Goal: Register for event/course

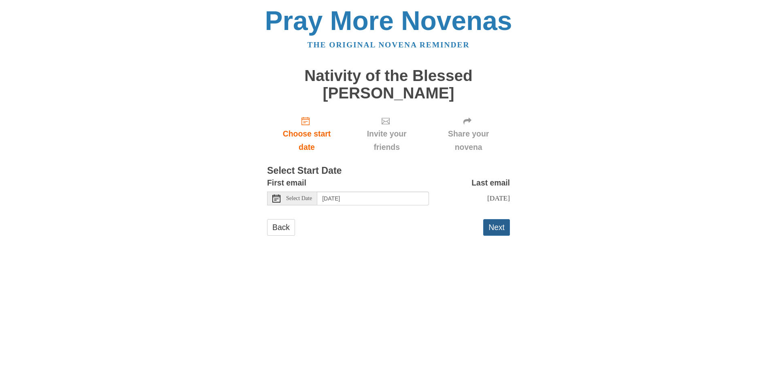
click at [498, 226] on button "Next" at bounding box center [496, 227] width 27 height 17
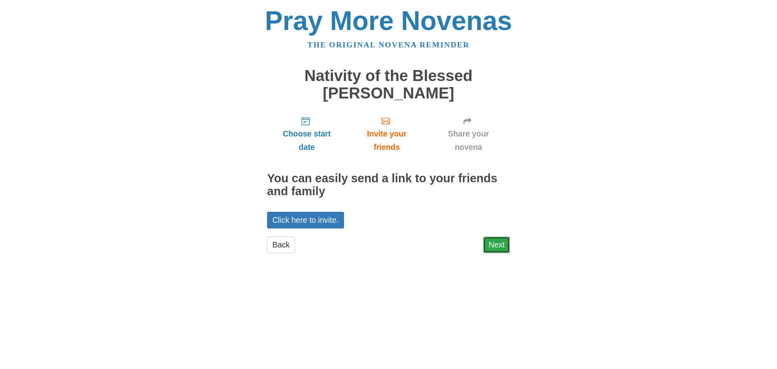
click at [499, 238] on link "Next" at bounding box center [496, 244] width 27 height 17
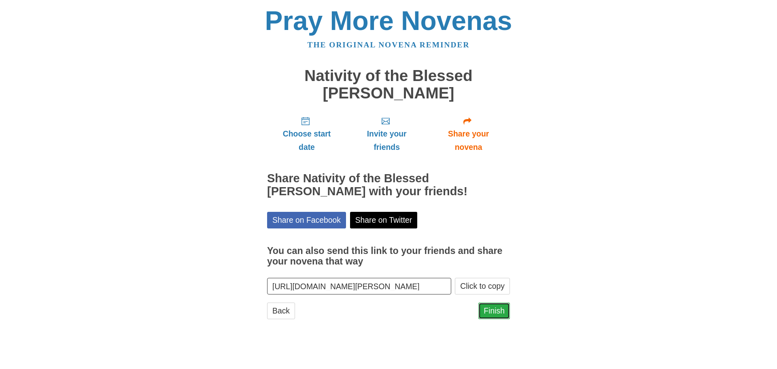
click at [501, 312] on link "Finish" at bounding box center [495, 310] width 32 height 17
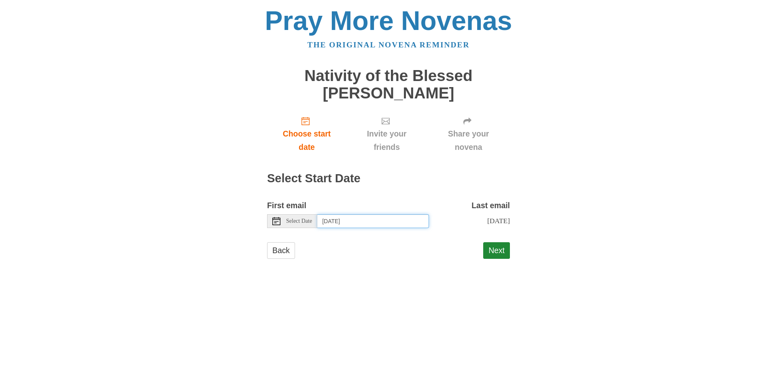
click at [345, 222] on input "Monday, September 29th" at bounding box center [373, 221] width 112 height 14
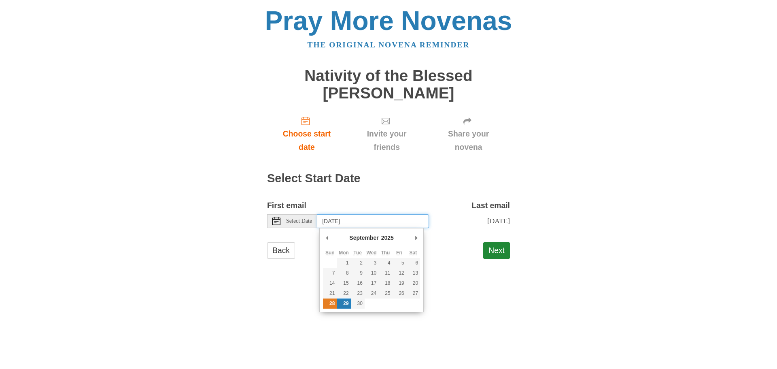
type input "Sunday, September 28th"
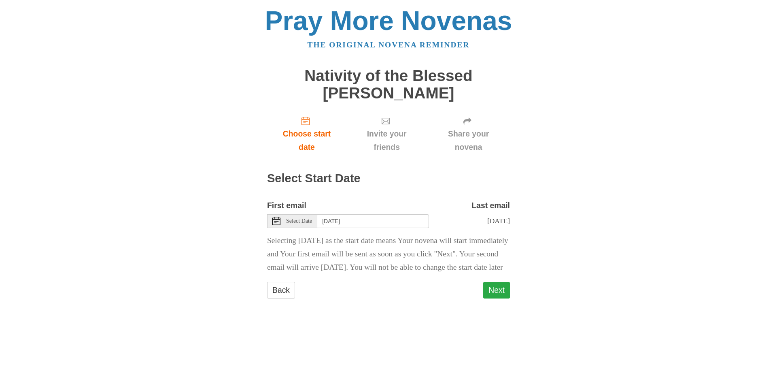
click at [500, 298] on button "Next" at bounding box center [496, 290] width 27 height 17
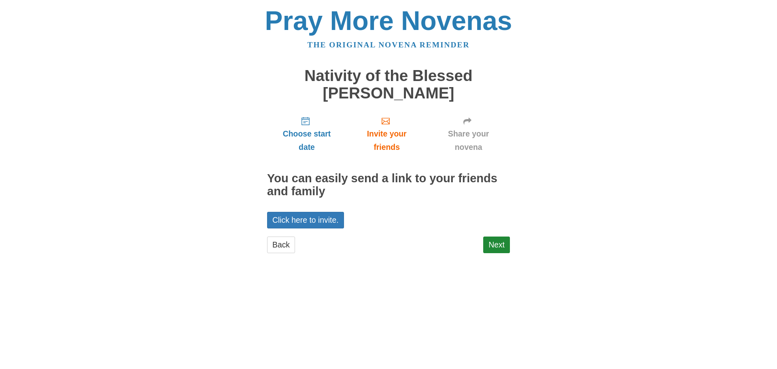
click at [496, 237] on link "Next" at bounding box center [496, 244] width 27 height 17
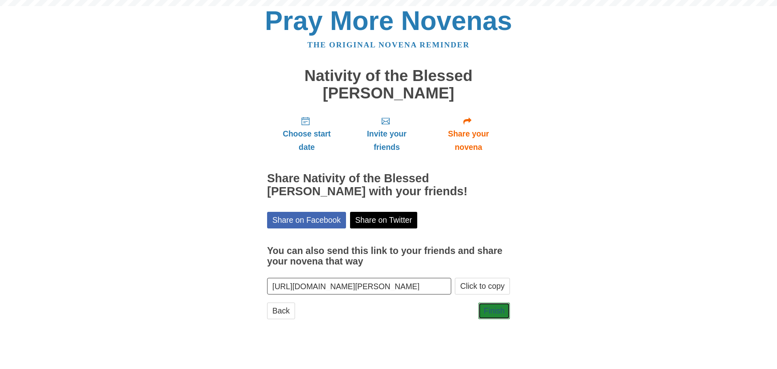
click at [496, 308] on link "Finish" at bounding box center [495, 310] width 32 height 17
